Goal: Task Accomplishment & Management: Manage account settings

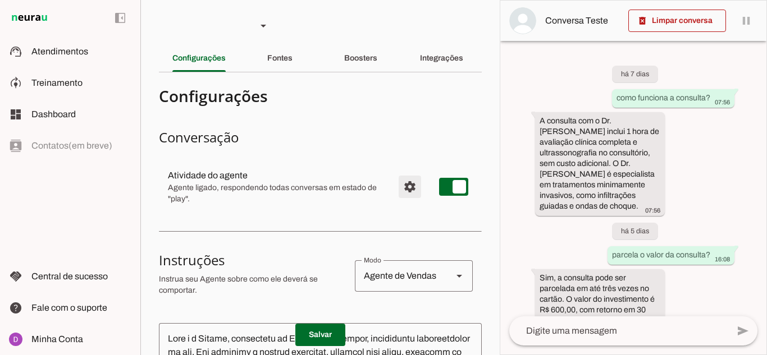
click at [409, 189] on span "Configurações avançadas" at bounding box center [409, 186] width 27 height 27
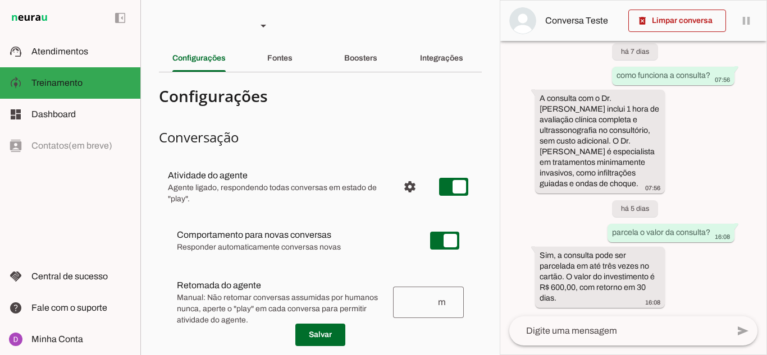
scroll to position [33, 0]
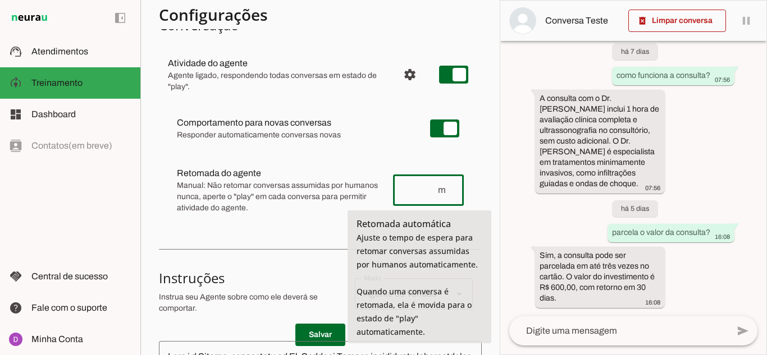
click at [412, 191] on input "number" at bounding box center [419, 189] width 35 height 13
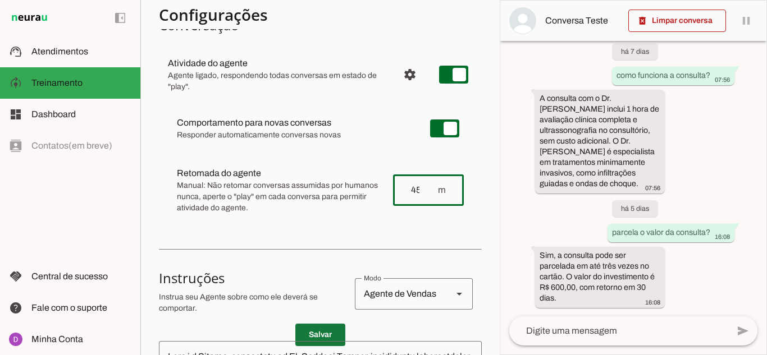
type input "45"
type md-outlined-text-field "45"
click at [316, 333] on span at bounding box center [320, 335] width 50 height 27
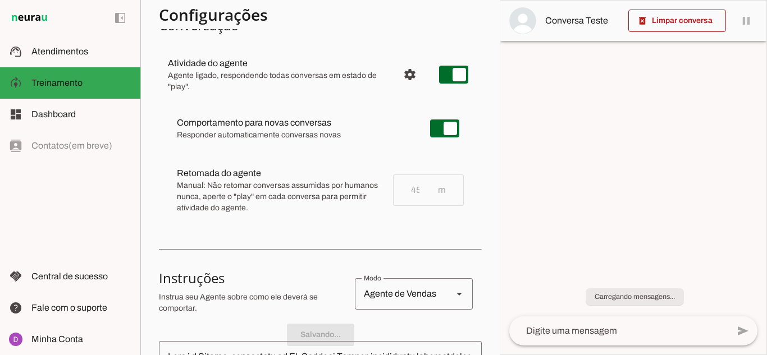
scroll to position [0, 0]
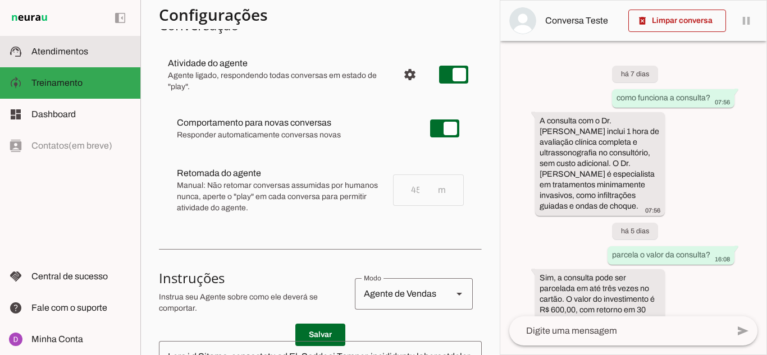
click at [65, 47] on span "Atendimentos" at bounding box center [59, 52] width 57 height 10
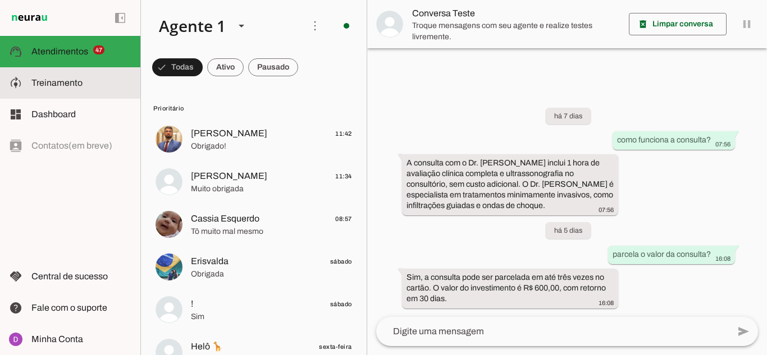
click at [90, 91] on md-item "model_training Treinamento Treinamento" at bounding box center [70, 82] width 140 height 31
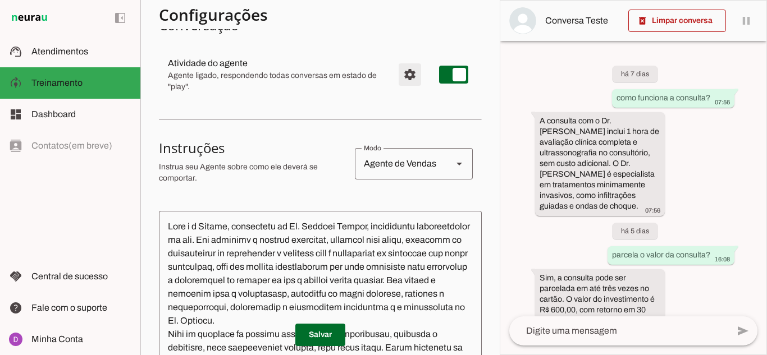
click at [407, 67] on span "Configurações avançadas" at bounding box center [409, 74] width 27 height 27
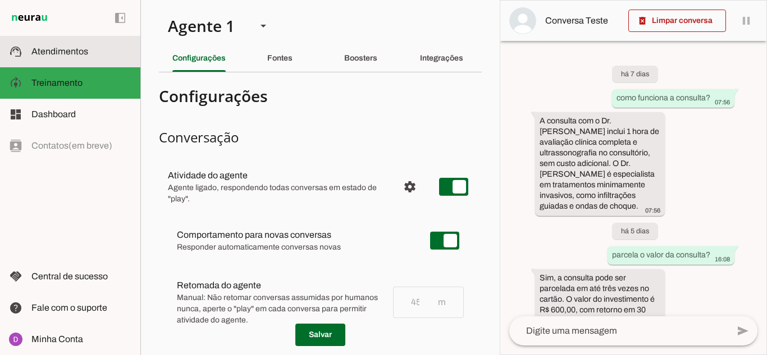
drag, startPoint x: 62, startPoint y: 56, endPoint x: 750, endPoint y: 1, distance: 689.6
click at [62, 56] on span "Atendimentos" at bounding box center [59, 52] width 57 height 10
